Goal: Transaction & Acquisition: Book appointment/travel/reservation

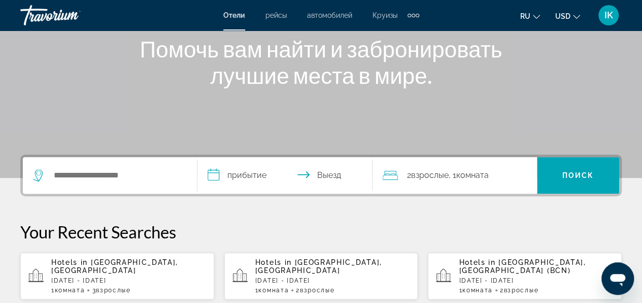
scroll to position [203, 0]
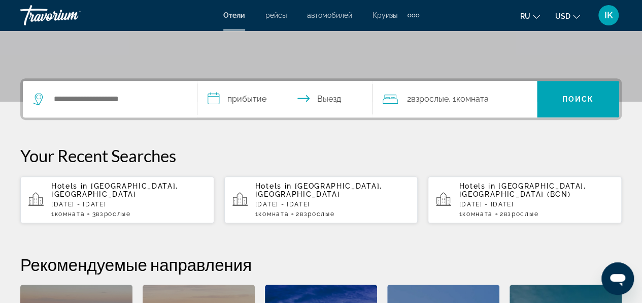
click at [492, 201] on p "[DATE] - [DATE]" at bounding box center [536, 204] width 155 height 7
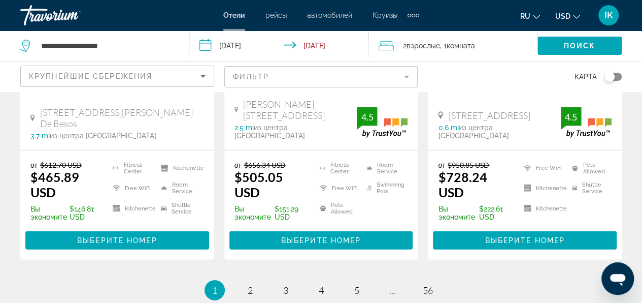
scroll to position [1548, 0]
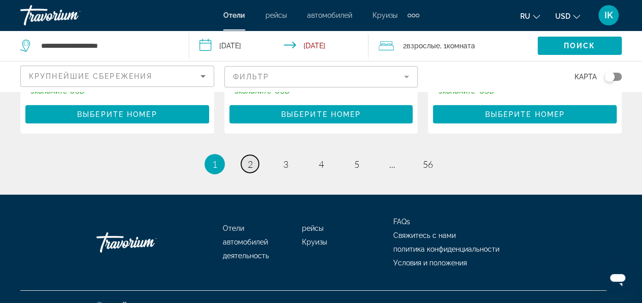
click at [252, 158] on span "2" at bounding box center [250, 163] width 5 height 11
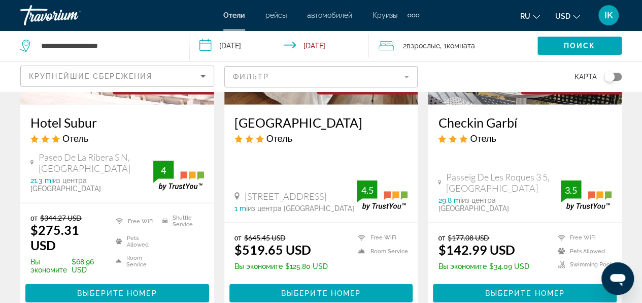
scroll to position [1371, 0]
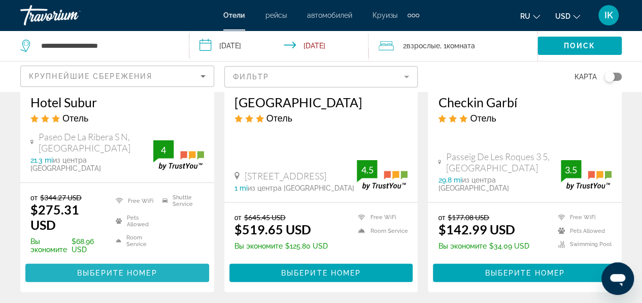
click at [112, 269] on span "Выберите номер" at bounding box center [117, 273] width 80 height 8
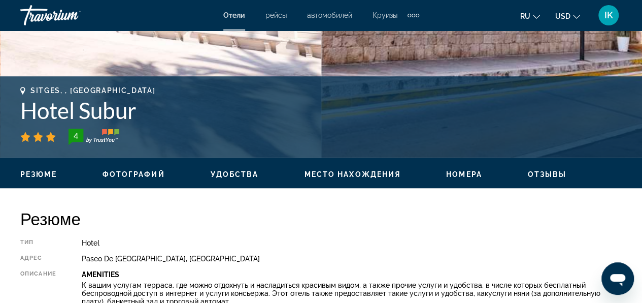
scroll to position [457, 0]
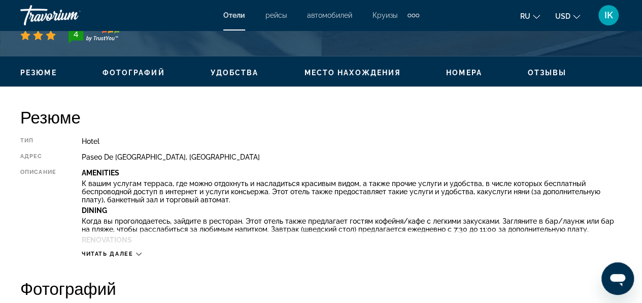
click at [126, 252] on span "Читать далее" at bounding box center [108, 253] width 52 height 7
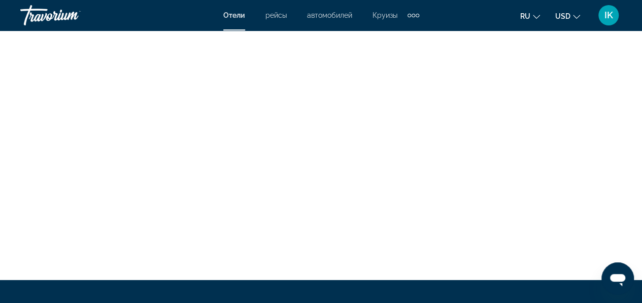
scroll to position [3352, 0]
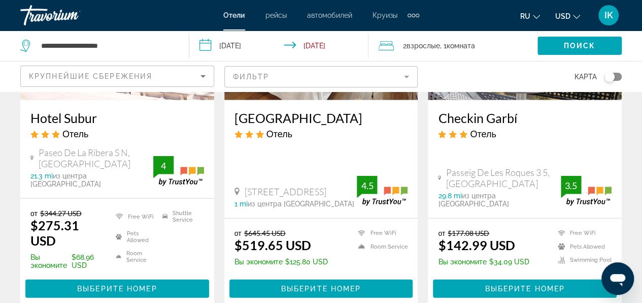
scroll to position [1371, 0]
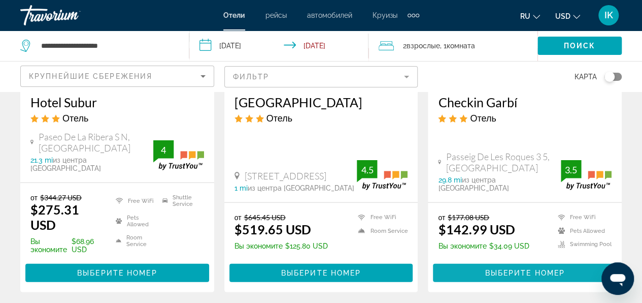
click at [540, 269] on span "Выберите номер" at bounding box center [525, 273] width 80 height 8
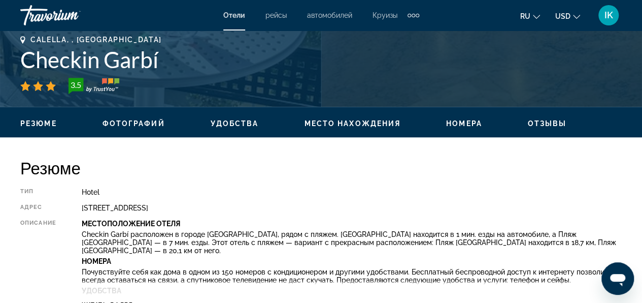
scroll to position [508, 0]
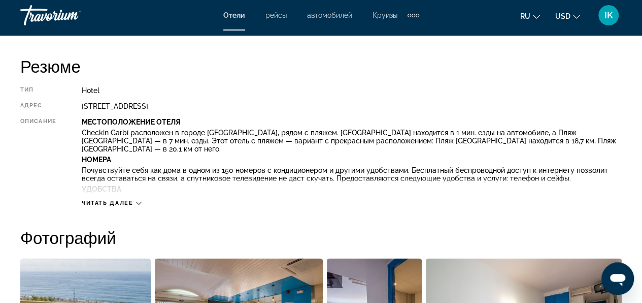
click at [129, 203] on span "Читать далее" at bounding box center [108, 203] width 52 height 7
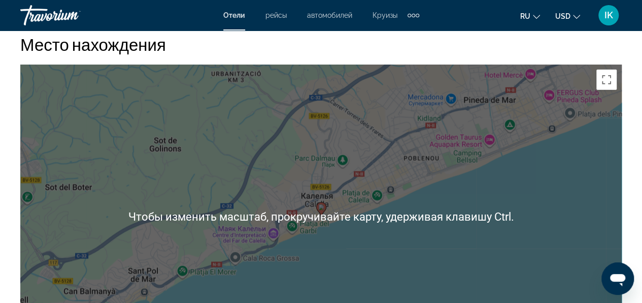
scroll to position [1168, 0]
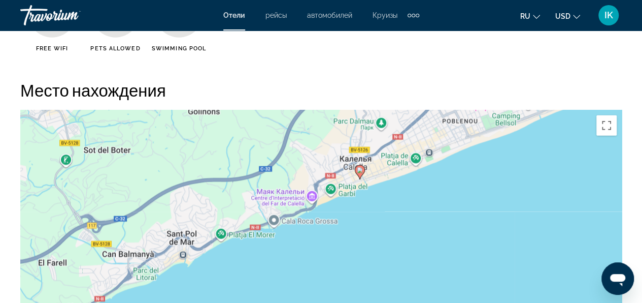
drag, startPoint x: 278, startPoint y: 212, endPoint x: 303, endPoint y: 164, distance: 54.7
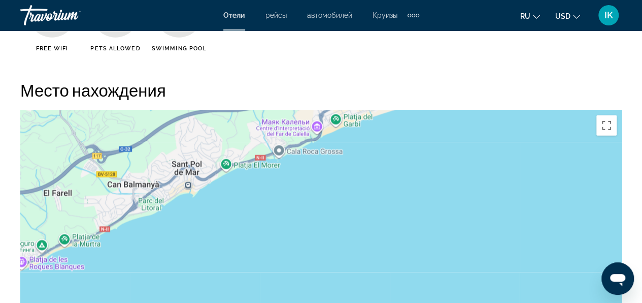
drag, startPoint x: 341, startPoint y: 172, endPoint x: 343, endPoint y: 167, distance: 5.9
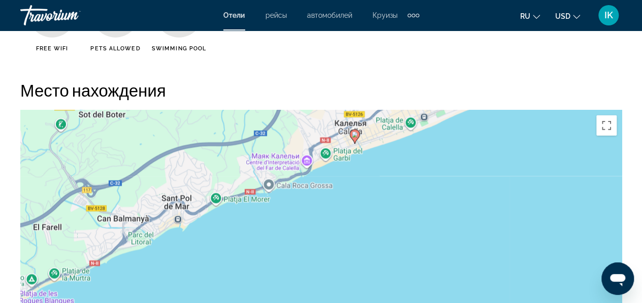
drag, startPoint x: 116, startPoint y: 171, endPoint x: 109, endPoint y: 206, distance: 36.2
click at [109, 206] on div "Чтобы активировать перетаскивание с помощью клавиатуры, нажмите Alt + Ввод. Пос…" at bounding box center [321, 262] width 602 height 305
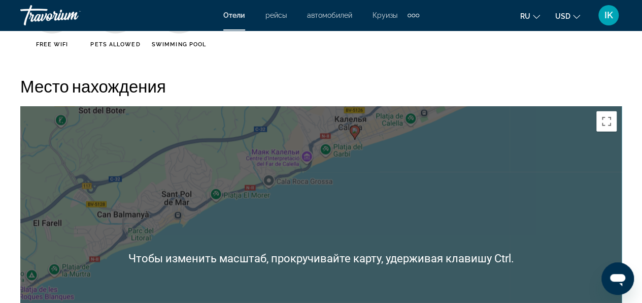
scroll to position [1320, 0]
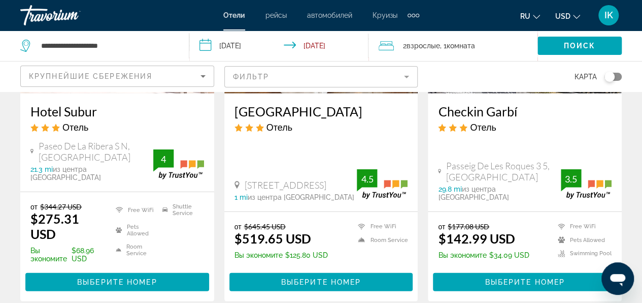
scroll to position [1422, 0]
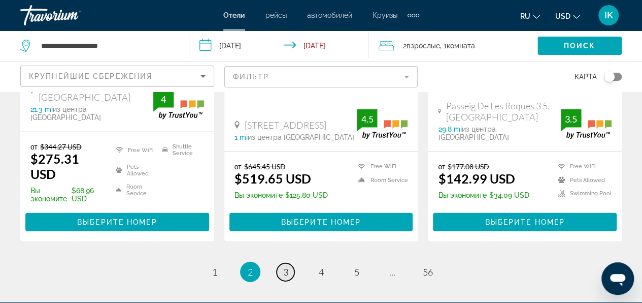
click at [282, 263] on link "page 3" at bounding box center [286, 272] width 18 height 18
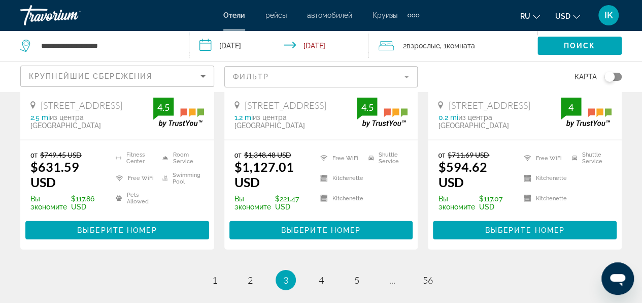
scroll to position [1523, 0]
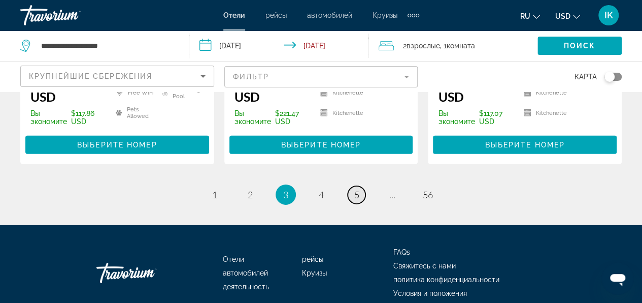
click at [362, 186] on link "page 5" at bounding box center [357, 195] width 18 height 18
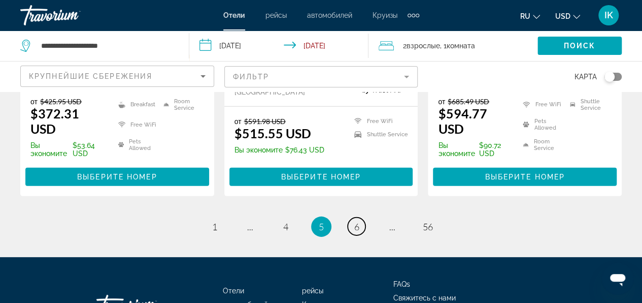
scroll to position [1531, 0]
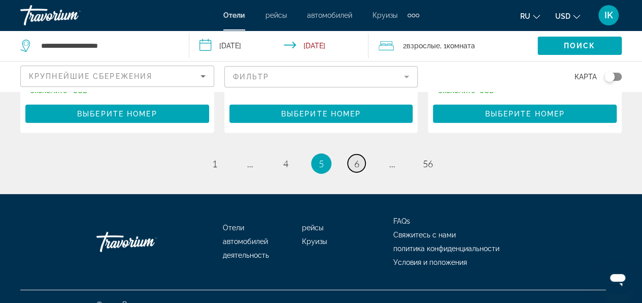
click at [352, 154] on link "page 6" at bounding box center [357, 163] width 18 height 18
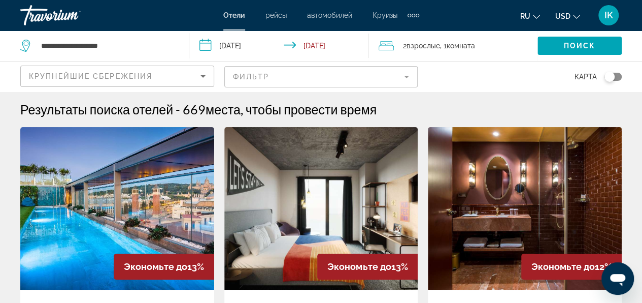
click at [300, 75] on mat-form-field "Фильтр" at bounding box center [321, 76] width 194 height 21
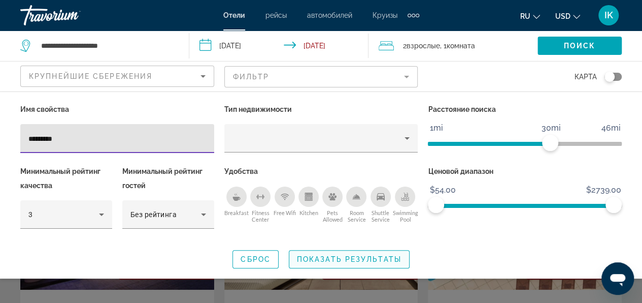
type input "*********"
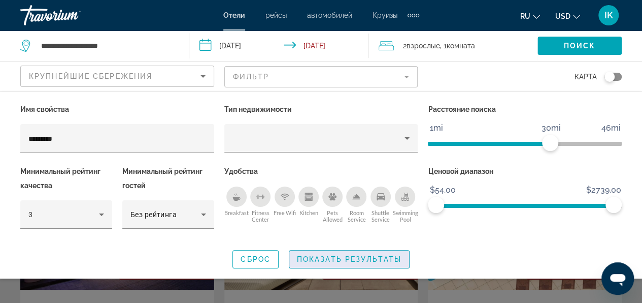
click at [371, 263] on span "Search widget" at bounding box center [349, 259] width 120 height 24
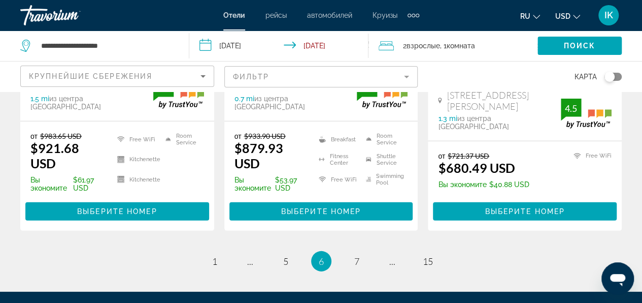
scroll to position [1532, 0]
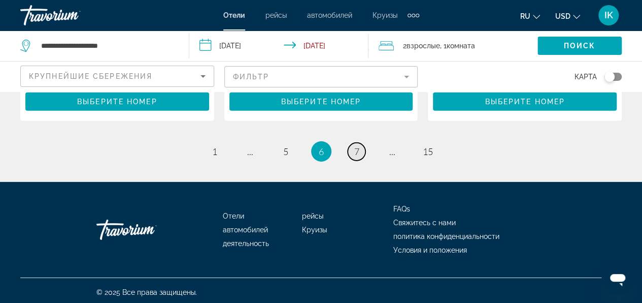
click at [359, 148] on span "7" at bounding box center [356, 151] width 5 height 11
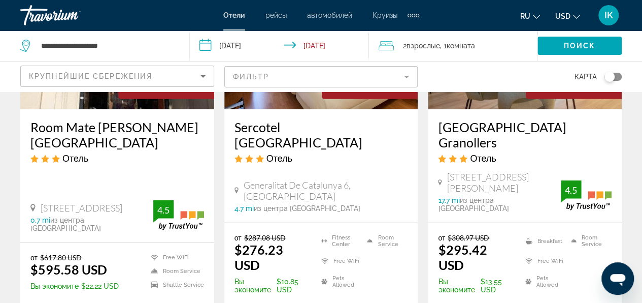
scroll to position [1422, 0]
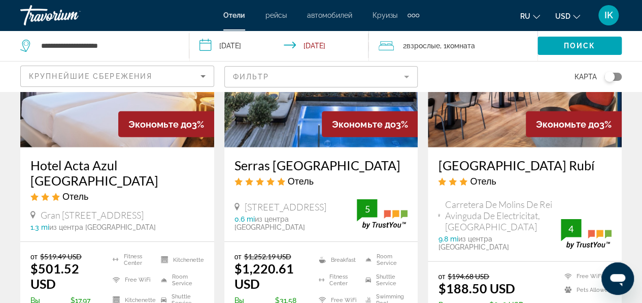
scroll to position [1269, 0]
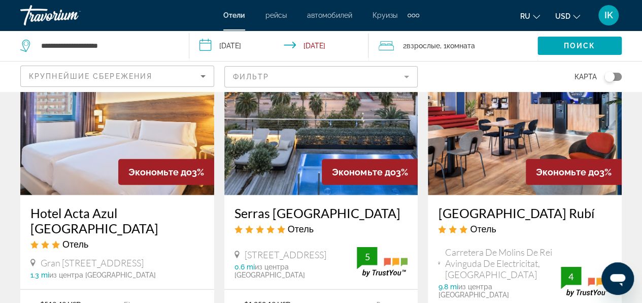
click at [518, 153] on img "Main content" at bounding box center [525, 113] width 194 height 162
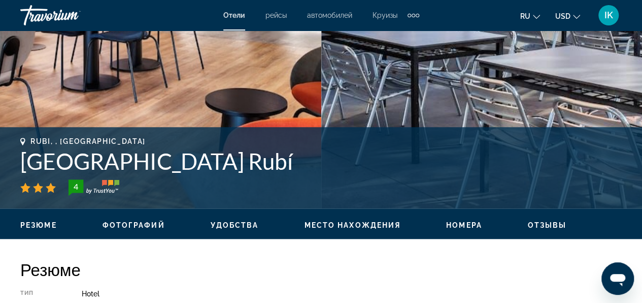
scroll to position [406, 0]
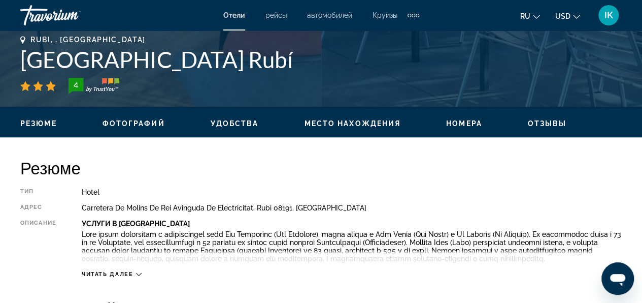
click at [122, 277] on span "Читать далее" at bounding box center [108, 274] width 52 height 7
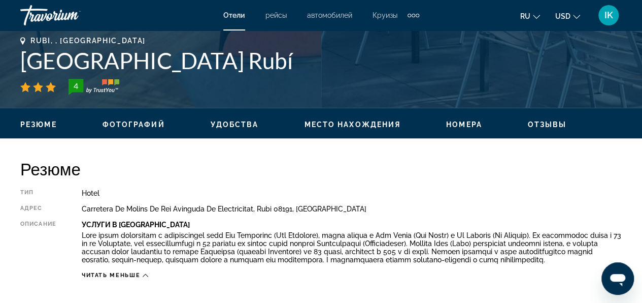
scroll to position [203, 0]
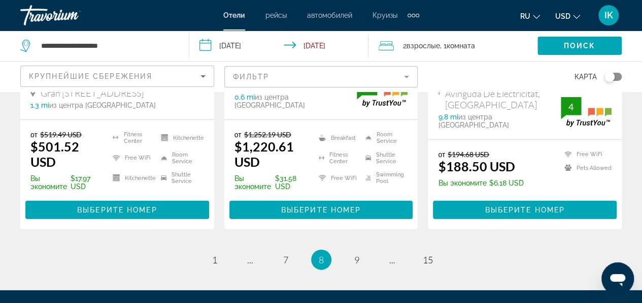
scroll to position [1523, 0]
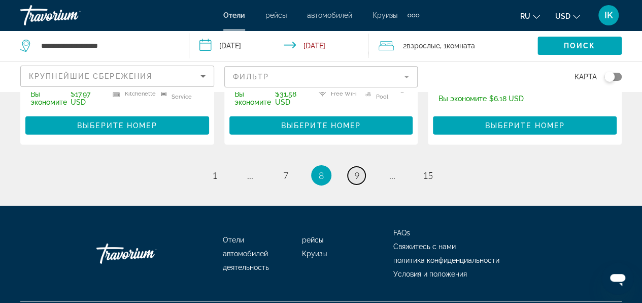
click at [357, 181] on span "9" at bounding box center [356, 175] width 5 height 11
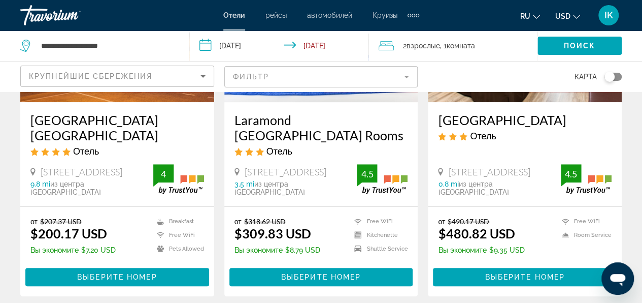
scroll to position [203, 0]
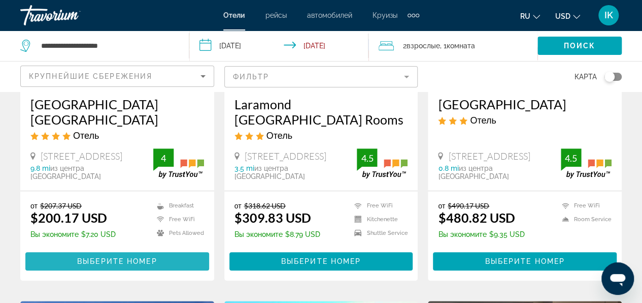
click at [113, 257] on span "Выберите номер" at bounding box center [117, 261] width 80 height 8
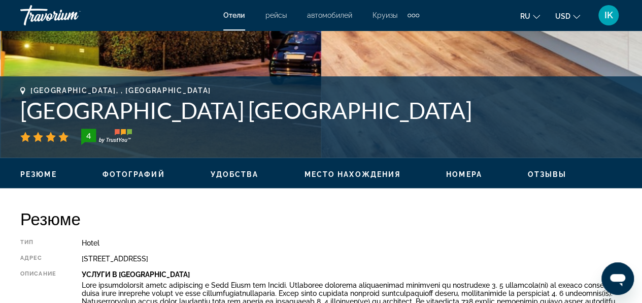
scroll to position [457, 0]
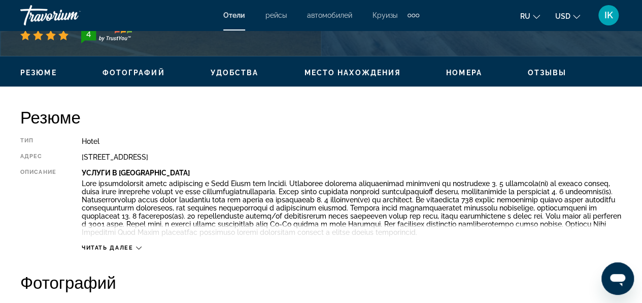
click at [138, 214] on p "Main content" at bounding box center [352, 207] width 540 height 57
click at [103, 251] on span "Читать далее" at bounding box center [108, 247] width 52 height 7
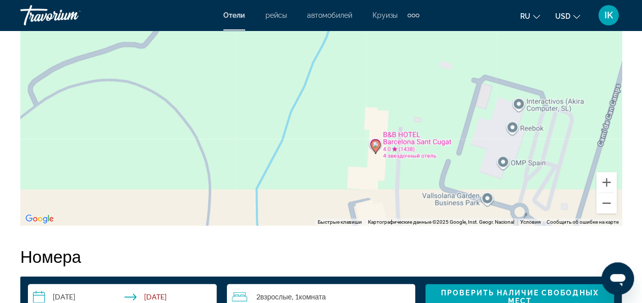
scroll to position [1281, 0]
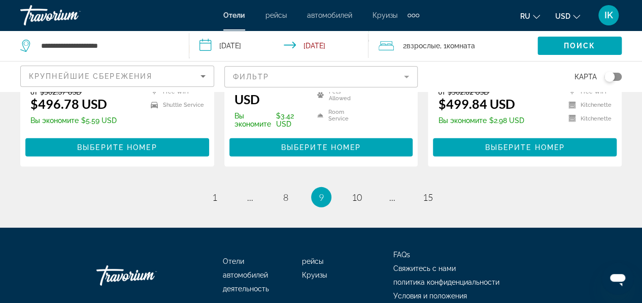
scroll to position [1508, 0]
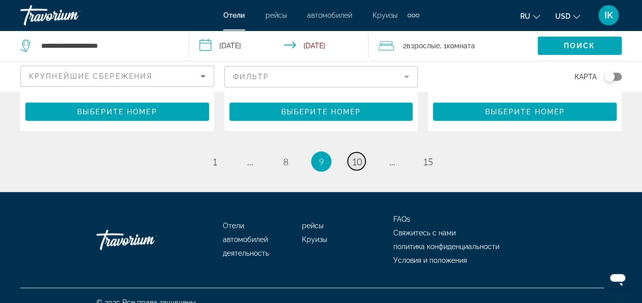
click at [359, 156] on span "10" at bounding box center [357, 161] width 10 height 11
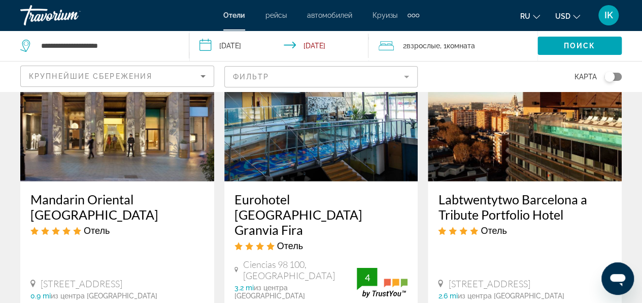
scroll to position [1473, 0]
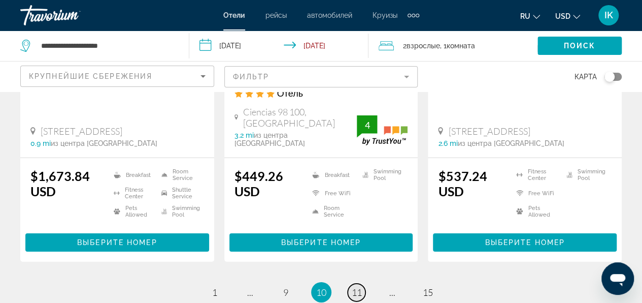
click at [357, 286] on span "11" at bounding box center [357, 291] width 10 height 11
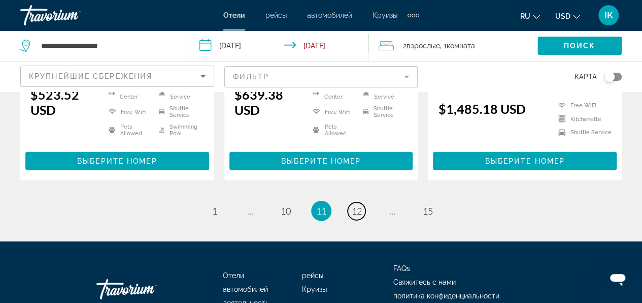
scroll to position [1523, 0]
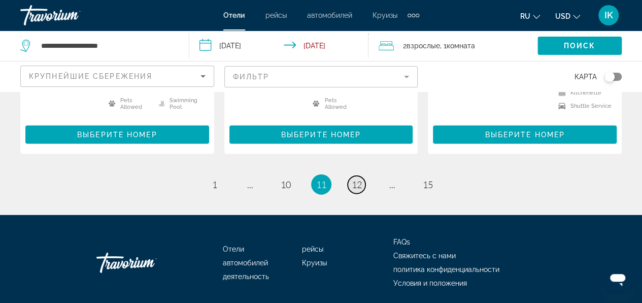
click at [359, 176] on link "page 12" at bounding box center [357, 185] width 18 height 18
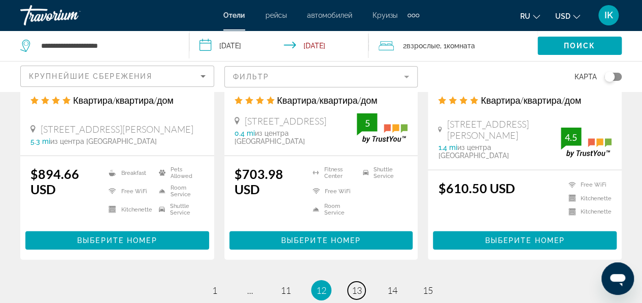
scroll to position [1473, 0]
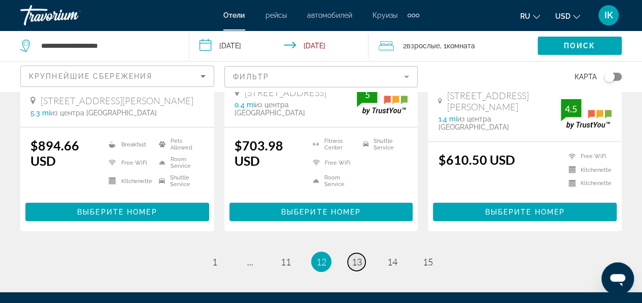
click at [355, 253] on link "page 13" at bounding box center [357, 262] width 18 height 18
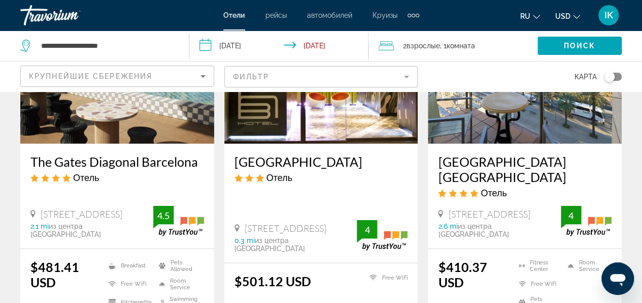
scroll to position [1422, 0]
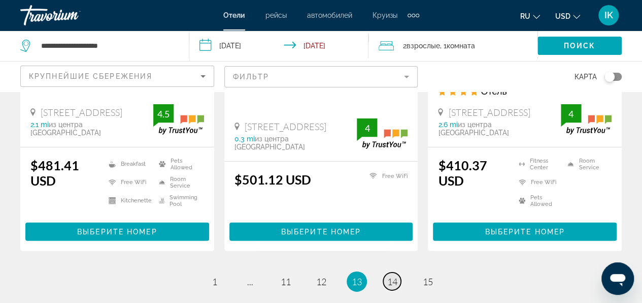
click at [399, 272] on link "page 14" at bounding box center [392, 281] width 18 height 18
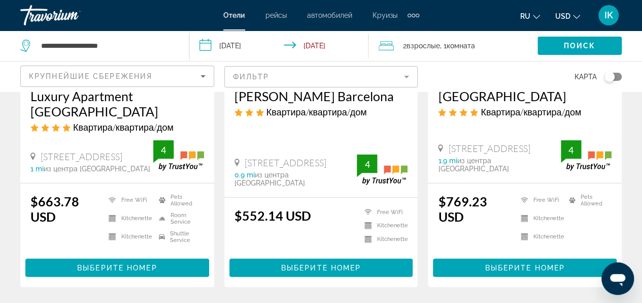
scroll to position [1422, 0]
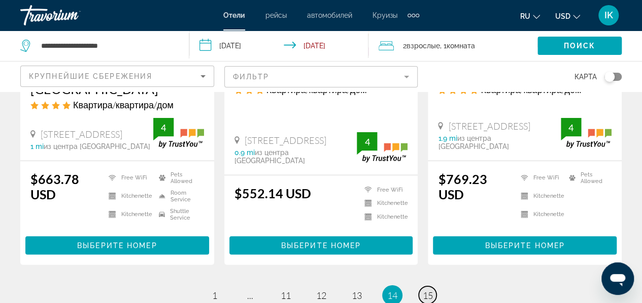
click at [428, 289] on span "15" at bounding box center [428, 294] width 10 height 11
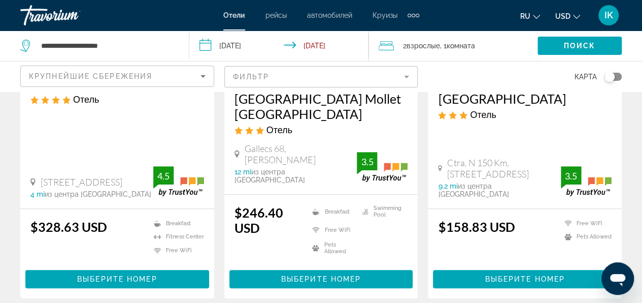
scroll to position [305, 0]
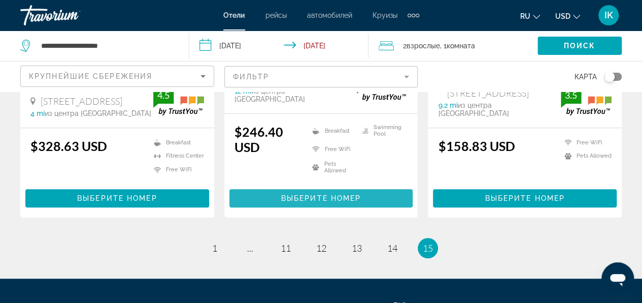
click at [356, 186] on span "Main content" at bounding box center [322, 198] width 184 height 24
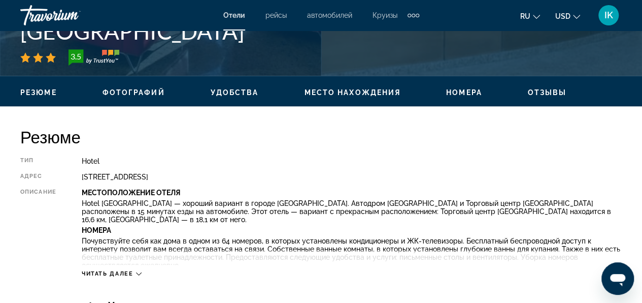
scroll to position [457, 0]
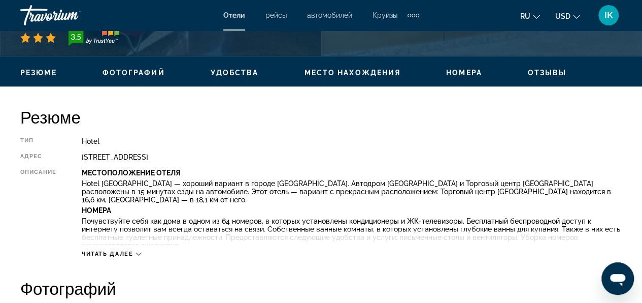
click at [136, 251] on div "Читать далее" at bounding box center [112, 253] width 60 height 7
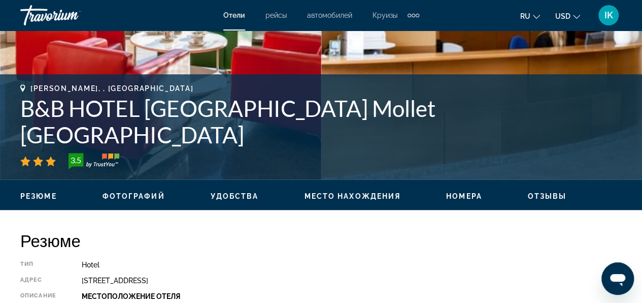
scroll to position [305, 0]
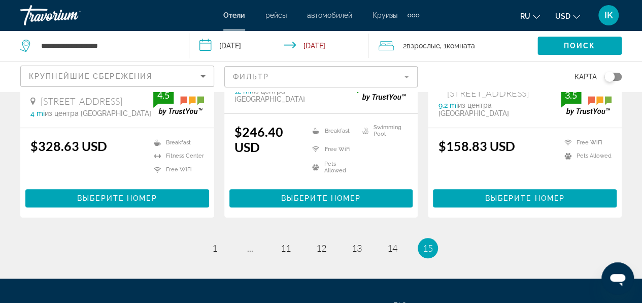
scroll to position [203, 0]
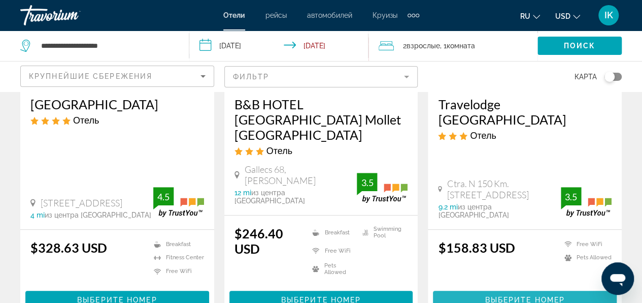
click at [477, 287] on span "Main content" at bounding box center [525, 299] width 184 height 24
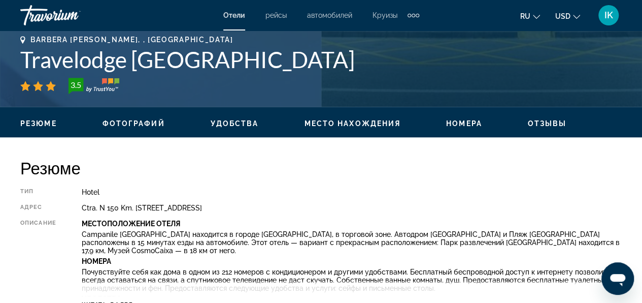
scroll to position [457, 0]
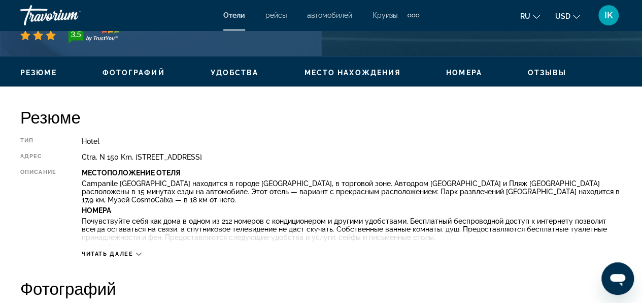
click at [118, 250] on span "Читать далее" at bounding box center [108, 253] width 52 height 7
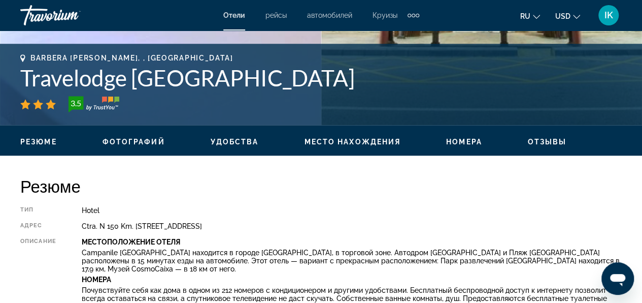
scroll to position [305, 0]
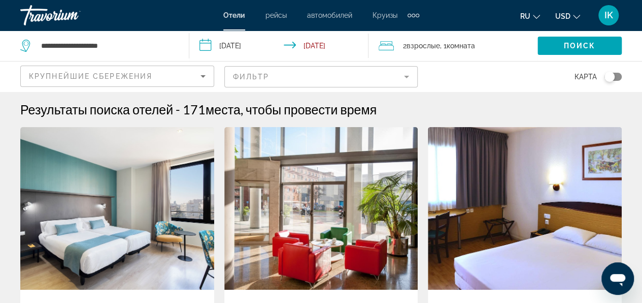
click at [263, 77] on mat-form-field "Фильтр" at bounding box center [321, 76] width 194 height 21
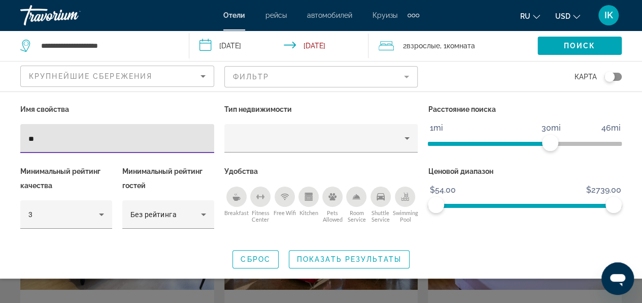
type input "*"
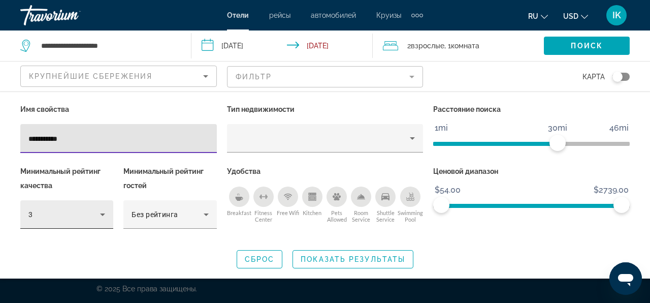
type input "**********"
click at [103, 213] on icon "Hotel Filters" at bounding box center [102, 214] width 5 height 3
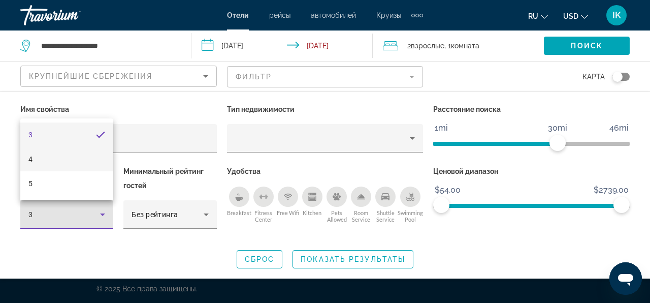
click at [56, 156] on mat-option "4" at bounding box center [66, 159] width 93 height 24
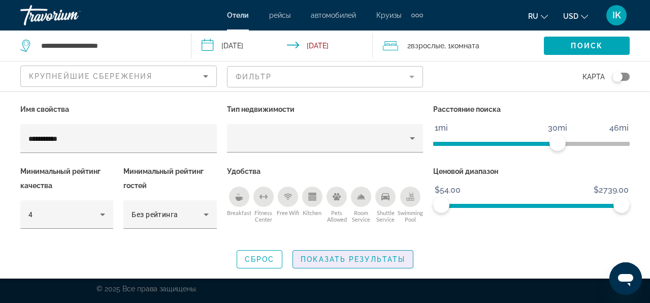
click at [378, 257] on span "Показать результаты" at bounding box center [353, 259] width 105 height 8
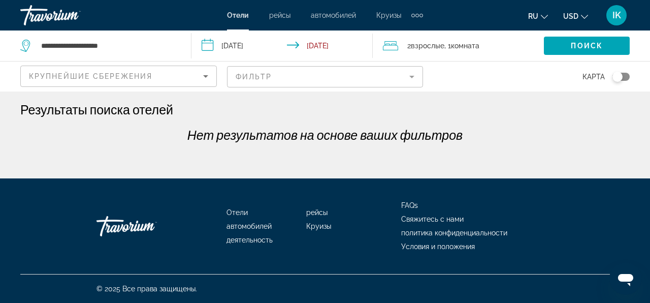
click at [276, 78] on mat-form-field "Фильтр" at bounding box center [325, 76] width 197 height 21
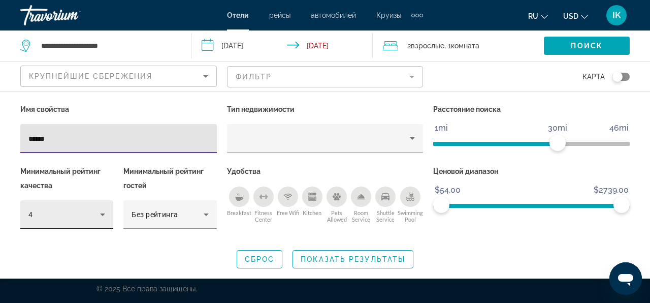
type input "*****"
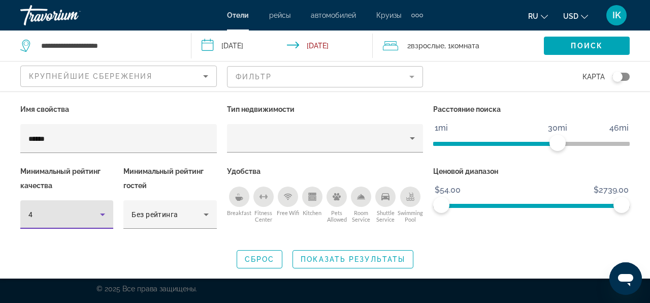
click at [63, 219] on div "4" at bounding box center [64, 214] width 72 height 12
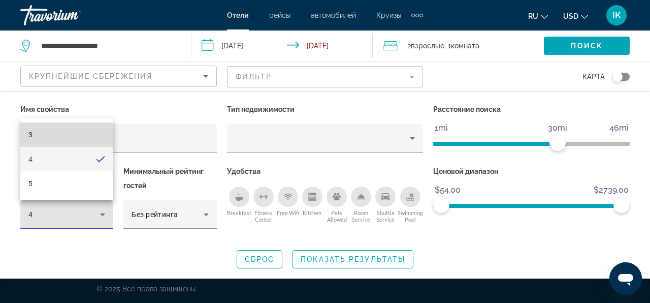
click at [78, 137] on mat-option "3" at bounding box center [66, 134] width 93 height 24
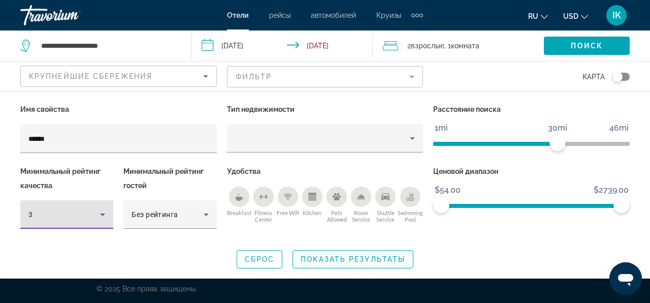
click at [387, 259] on span "Показать результаты" at bounding box center [353, 259] width 105 height 8
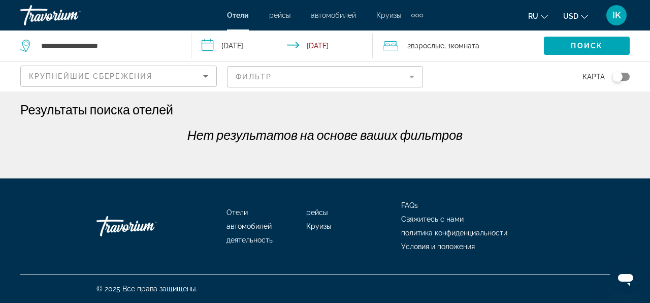
click at [303, 71] on mat-form-field "Фильтр" at bounding box center [325, 76] width 197 height 21
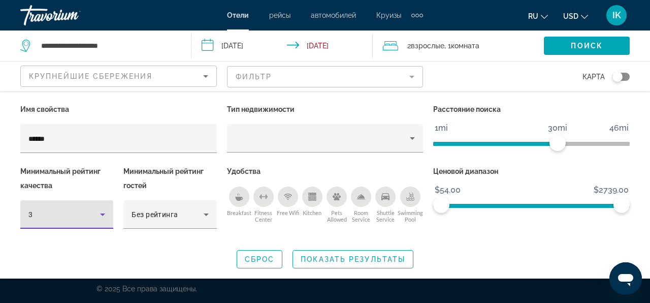
click at [70, 215] on div "3" at bounding box center [64, 214] width 72 height 12
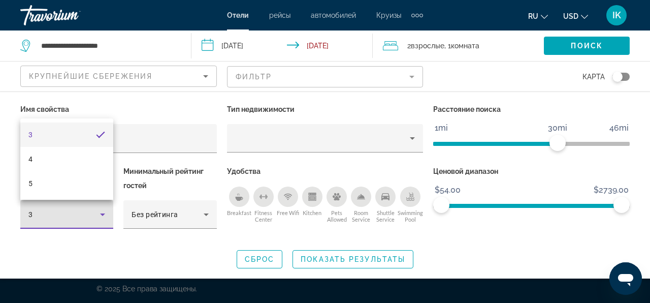
click at [93, 214] on div at bounding box center [325, 151] width 650 height 303
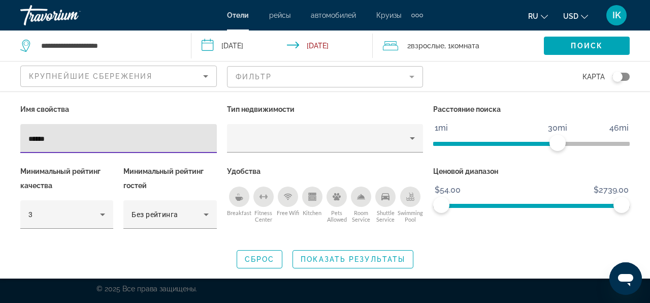
click at [62, 138] on input "*****" at bounding box center [118, 139] width 180 height 12
type input "*"
type input "**********"
click at [364, 263] on span "Search widget" at bounding box center [353, 259] width 120 height 24
